Goal: Transaction & Acquisition: Download file/media

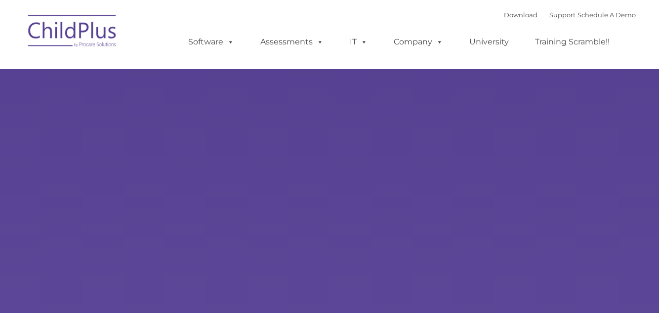
select select "MEDIUM"
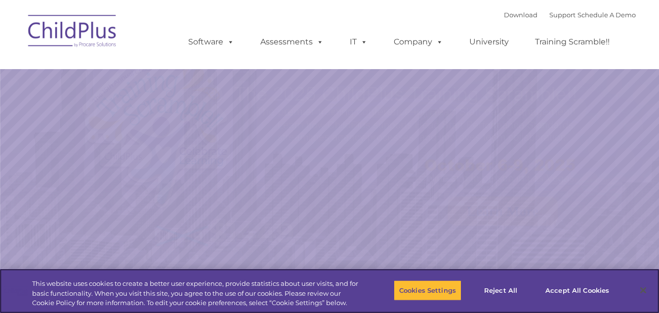
select select "MEDIUM"
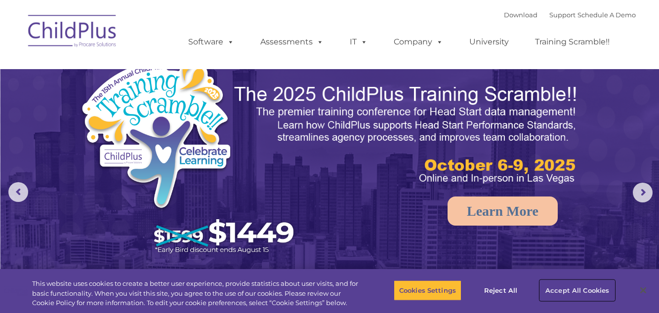
click at [590, 301] on button "Accept All Cookies" at bounding box center [577, 290] width 75 height 21
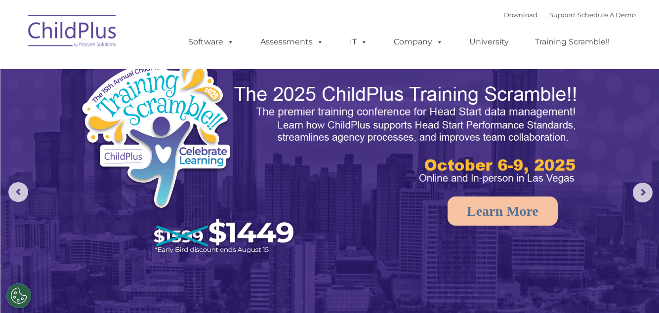
click at [228, 46] on span at bounding box center [228, 41] width 11 height 9
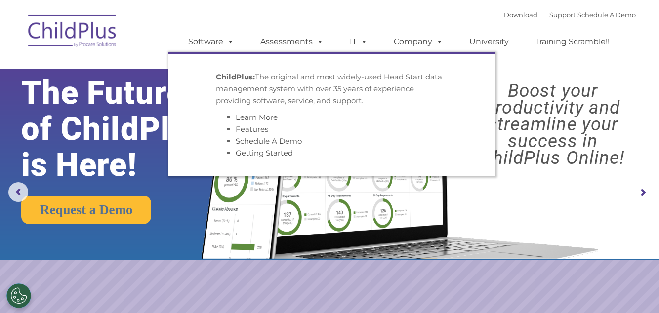
click at [337, 253] on img at bounding box center [398, 147] width 414 height 224
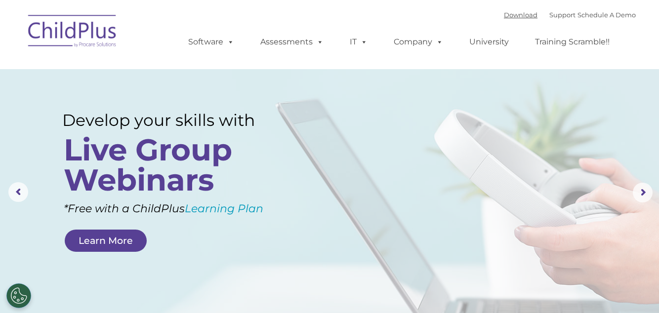
click at [504, 18] on link "Download" at bounding box center [521, 15] width 34 height 8
